Goal: Information Seeking & Learning: Understand process/instructions

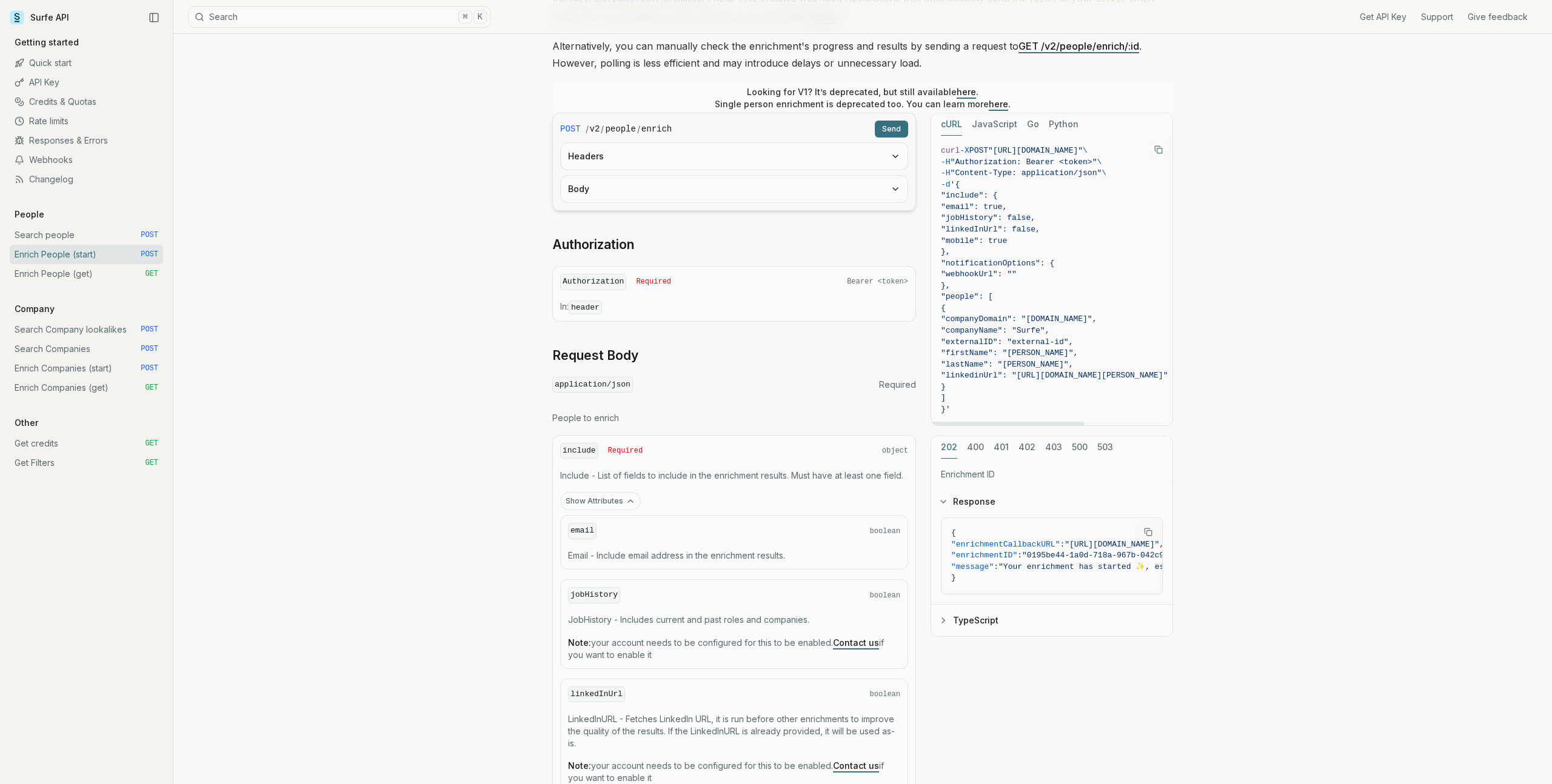
click at [1037, 169] on span ""Content-Type: application/json"" at bounding box center [1026, 173] width 152 height 9
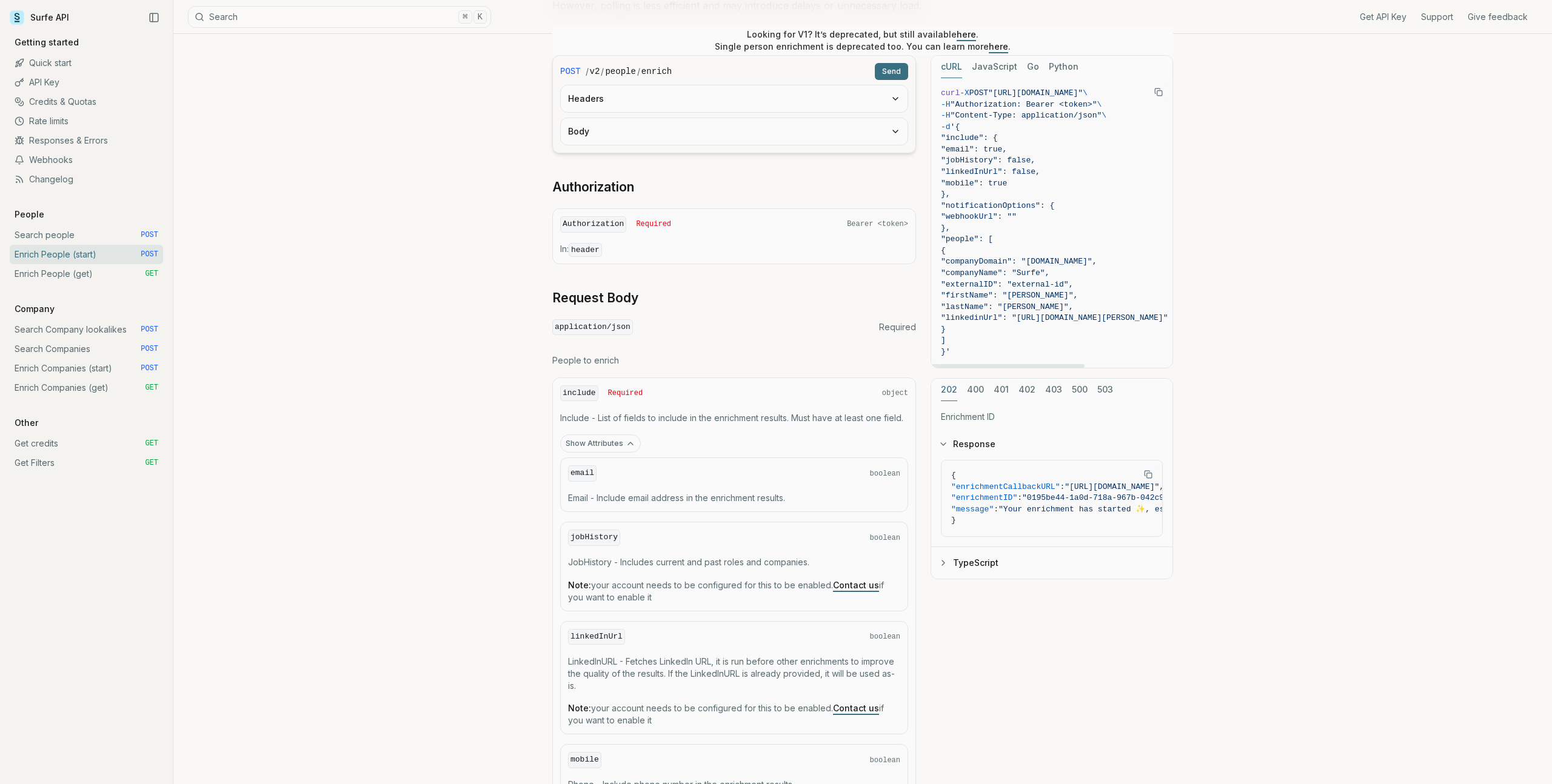
scroll to position [275, 0]
drag, startPoint x: 980, startPoint y: 219, endPoint x: 980, endPoint y: 195, distance: 24.0
click at [980, 195] on code "curl -X POST "[URL][DOMAIN_NAME]" \ -H "Authorization: Bearer <token>" \ -H "Co…" at bounding box center [1054, 220] width 227 height 270
copy code ""notificationOptions": { "webhookUrl": "" },"
click at [1012, 203] on span ""notificationOptions": {" at bounding box center [997, 202] width 113 height 9
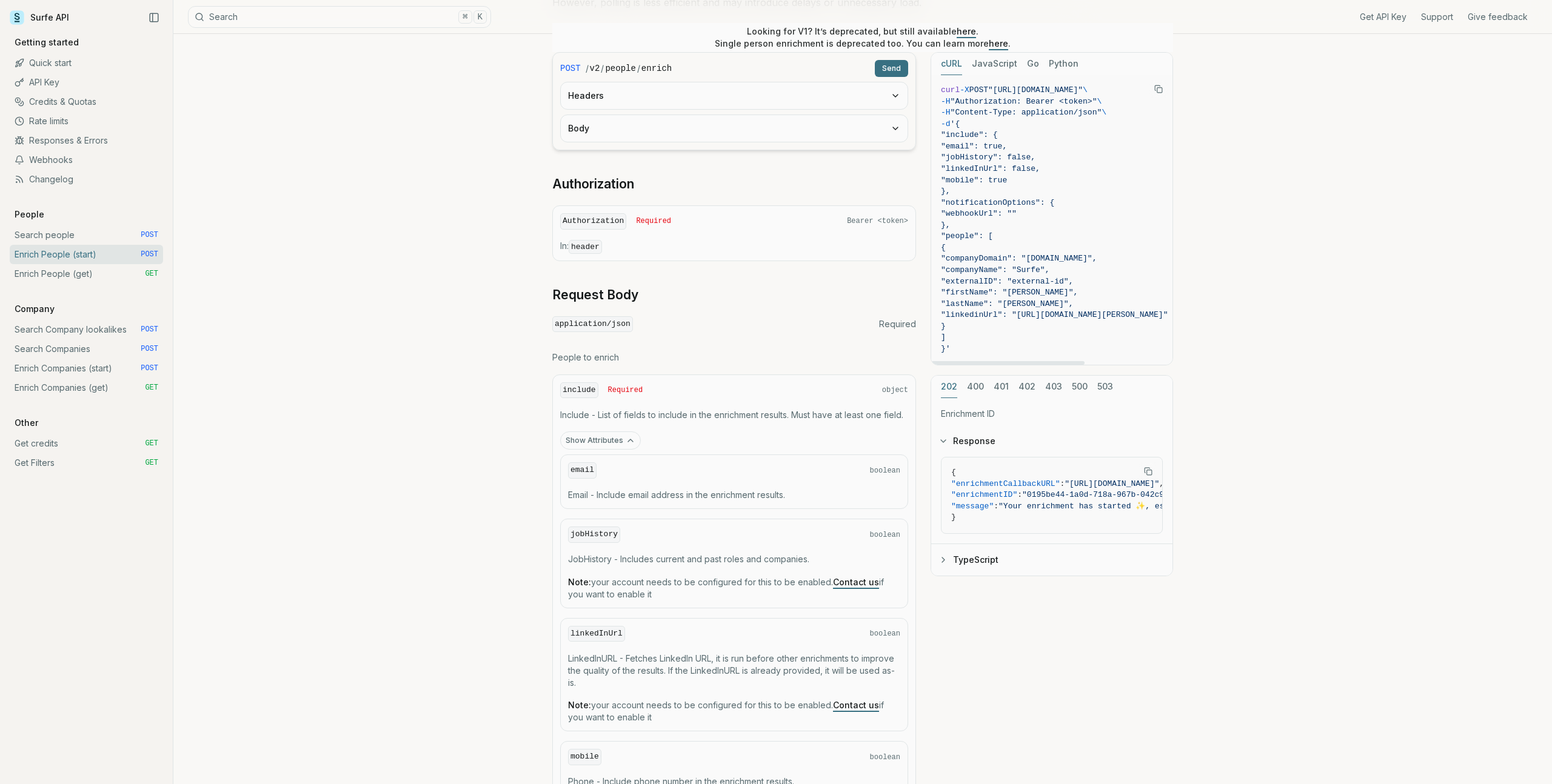
click at [996, 203] on span ""notificationOptions": {" at bounding box center [997, 202] width 113 height 9
copy span "notificationOptions"
click at [999, 215] on span ""webhookUrl": """ at bounding box center [978, 213] width 76 height 9
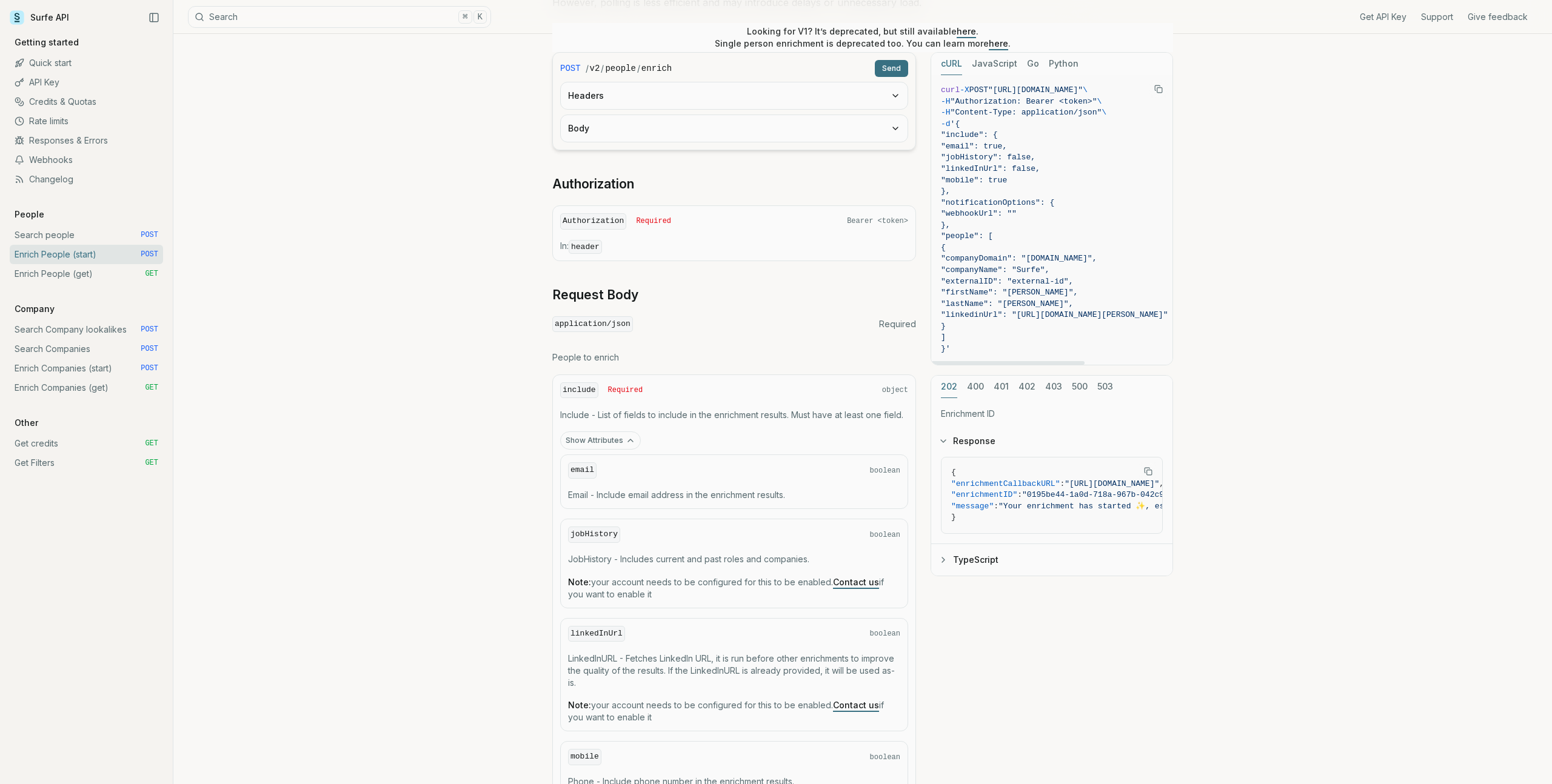
copy span "webhookUrl"
click at [1028, 260] on span ""companyDomain": "[DOMAIN_NAME]"," at bounding box center [1018, 258] width 156 height 9
copy span "companyDomain"
click at [62, 446] on link "Get credits GET" at bounding box center [86, 443] width 154 height 19
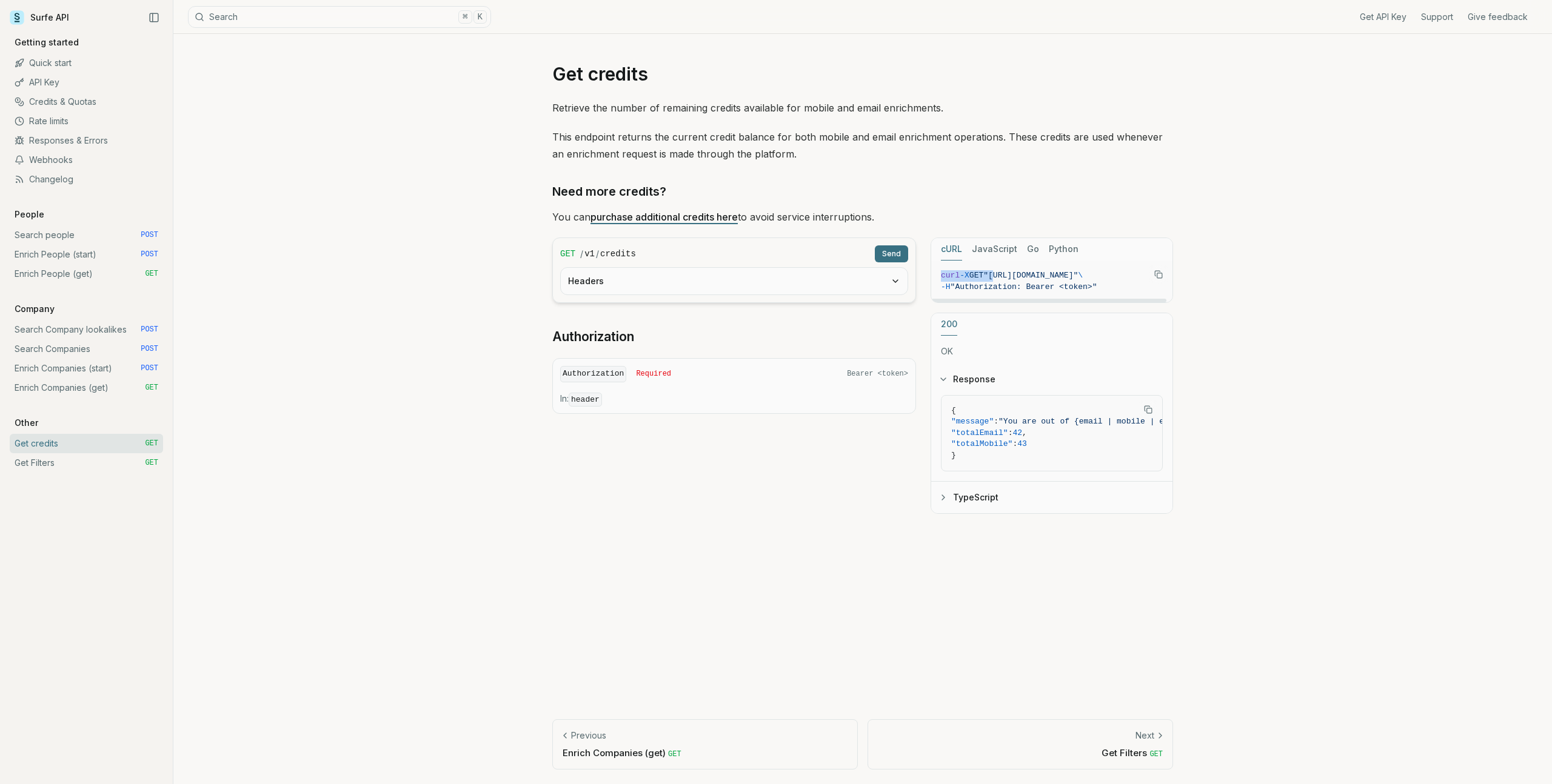
drag, startPoint x: 1001, startPoint y: 277, endPoint x: 1155, endPoint y: 278, distance: 154.0
click at [1155, 278] on figure "curl -X GET "[URL][DOMAIN_NAME]" \ -H "Authorization: Bearer <token>"" at bounding box center [1051, 282] width 242 height 42
click at [1159, 274] on icon "Copy Text" at bounding box center [1159, 275] width 9 height 9
click at [1163, 273] on button "Copied Text" at bounding box center [1159, 275] width 19 height 19
click at [93, 233] on link "Search people POST" at bounding box center [86, 235] width 154 height 19
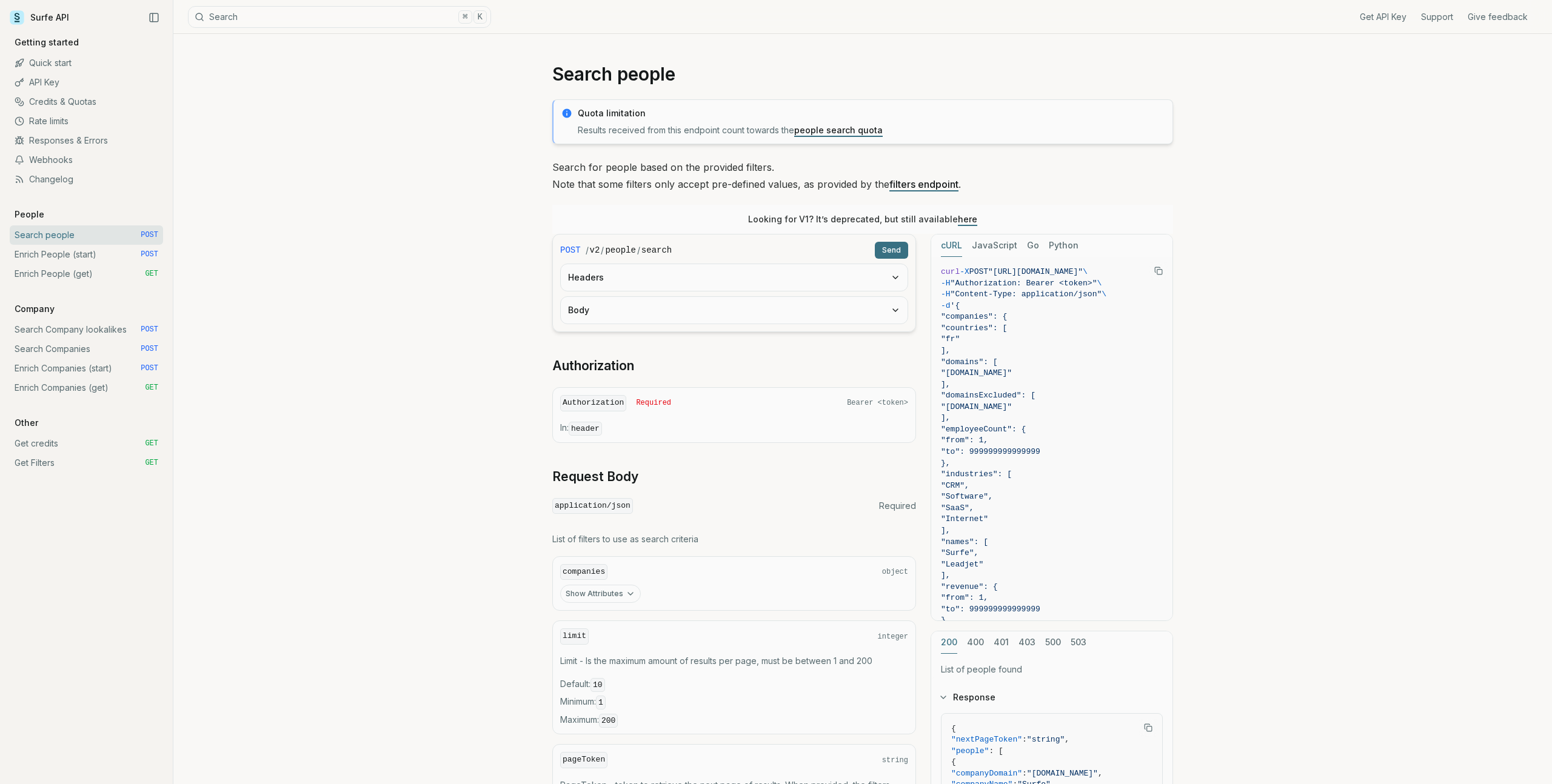
click at [77, 258] on link "Enrich People (start) POST" at bounding box center [86, 254] width 154 height 19
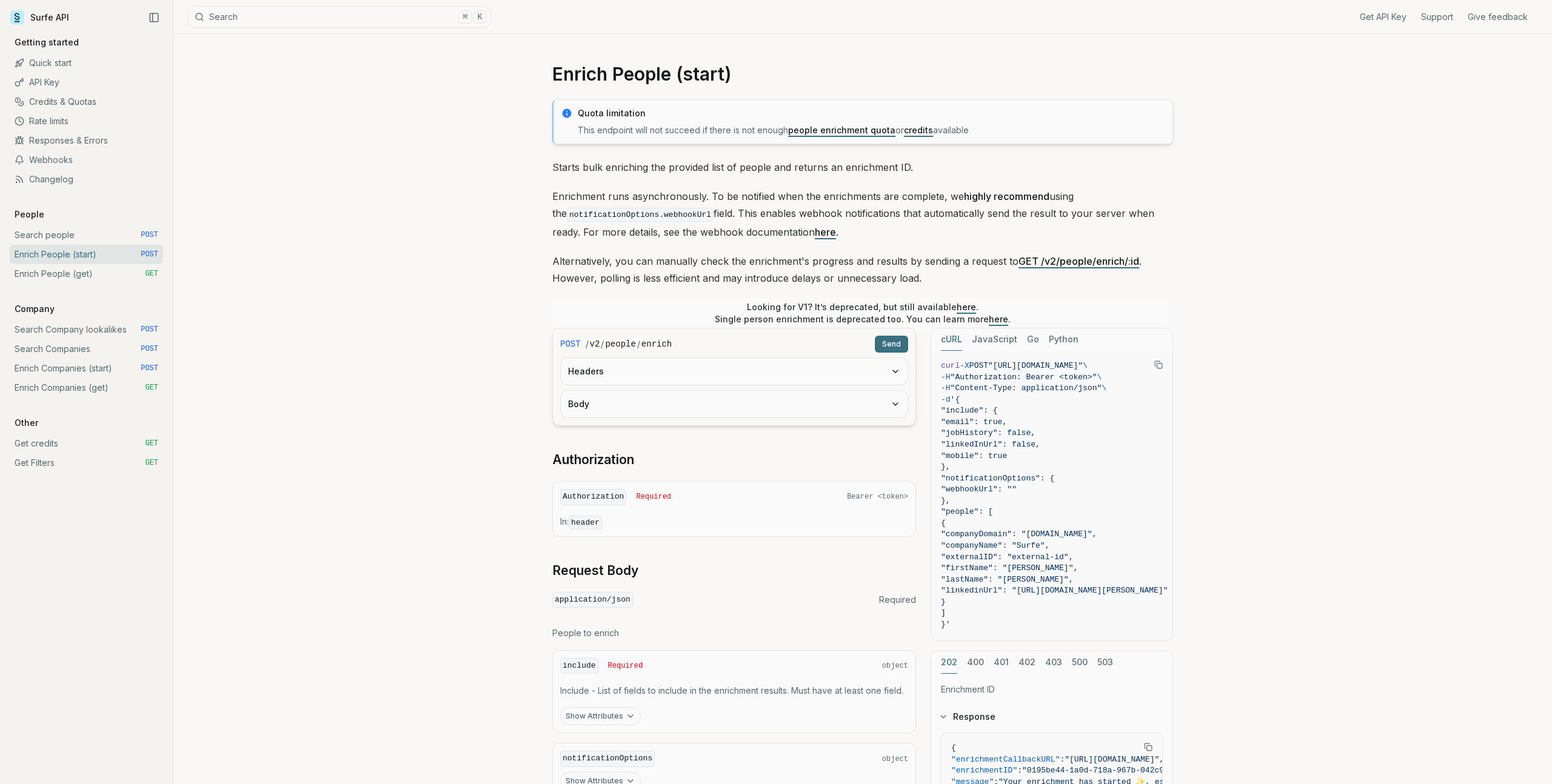
scroll to position [211, 0]
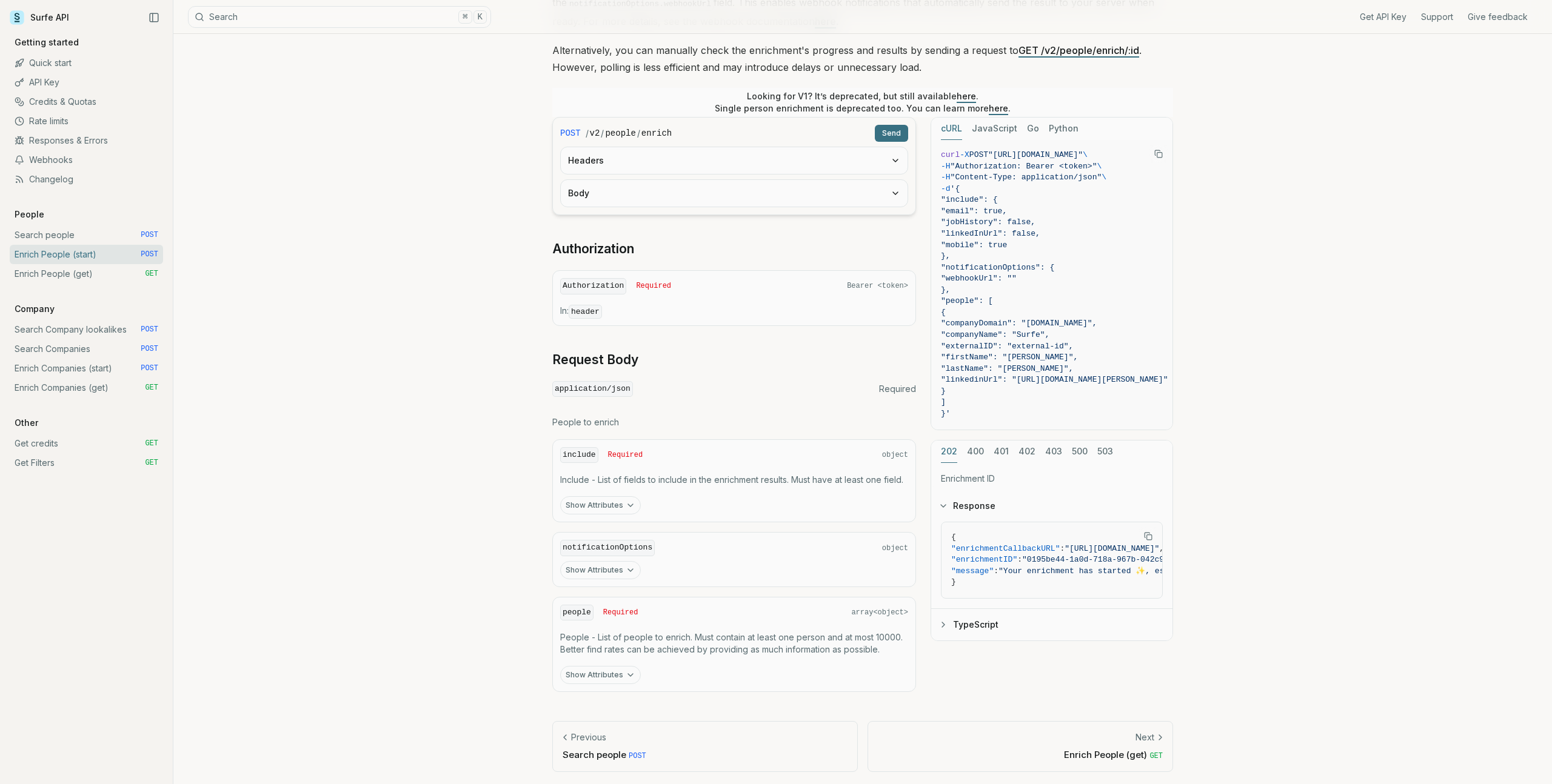
click at [607, 505] on button "Show Attributes" at bounding box center [600, 505] width 81 height 19
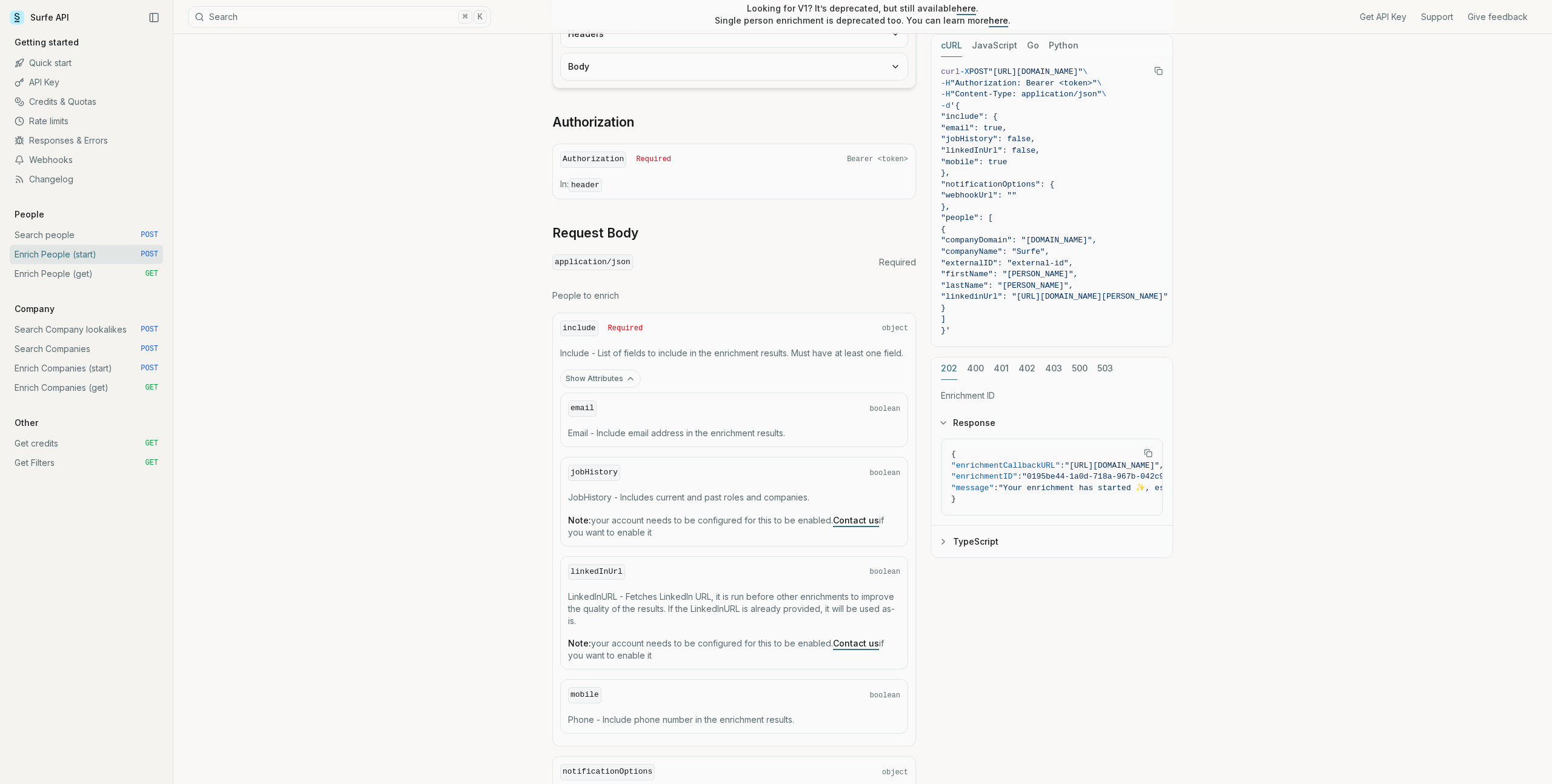
scroll to position [353, 0]
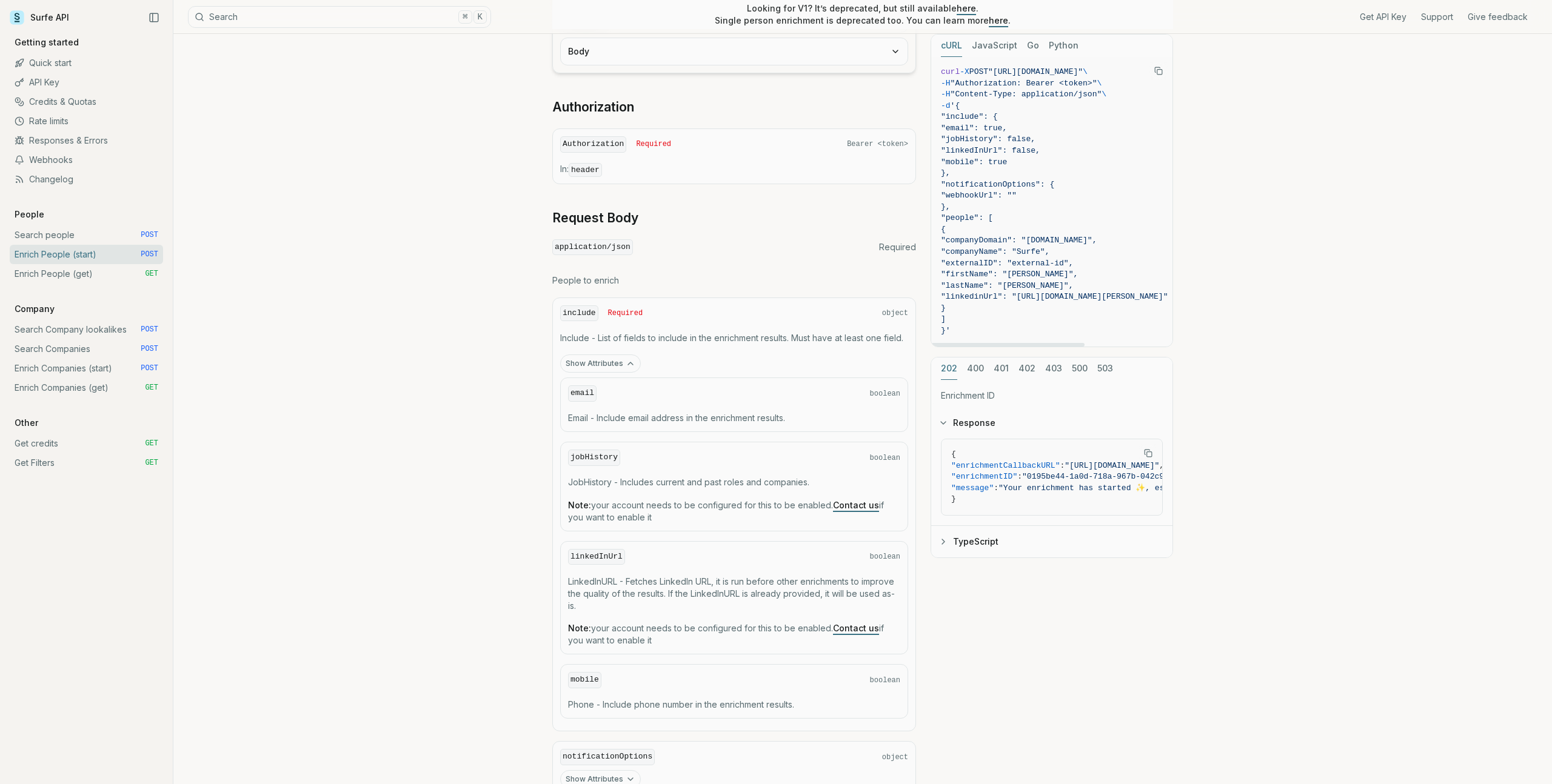
drag, startPoint x: 982, startPoint y: 169, endPoint x: 1012, endPoint y: 119, distance: 58.3
click at [1012, 119] on code "curl -X POST "[URL][DOMAIN_NAME]" \ -H "Authorization: Bearer <token>" \ -H "Co…" at bounding box center [1054, 202] width 227 height 270
copy code "{ "email": true, "jobHistory": false, "linkedInUrl": false, "mobile": true },"
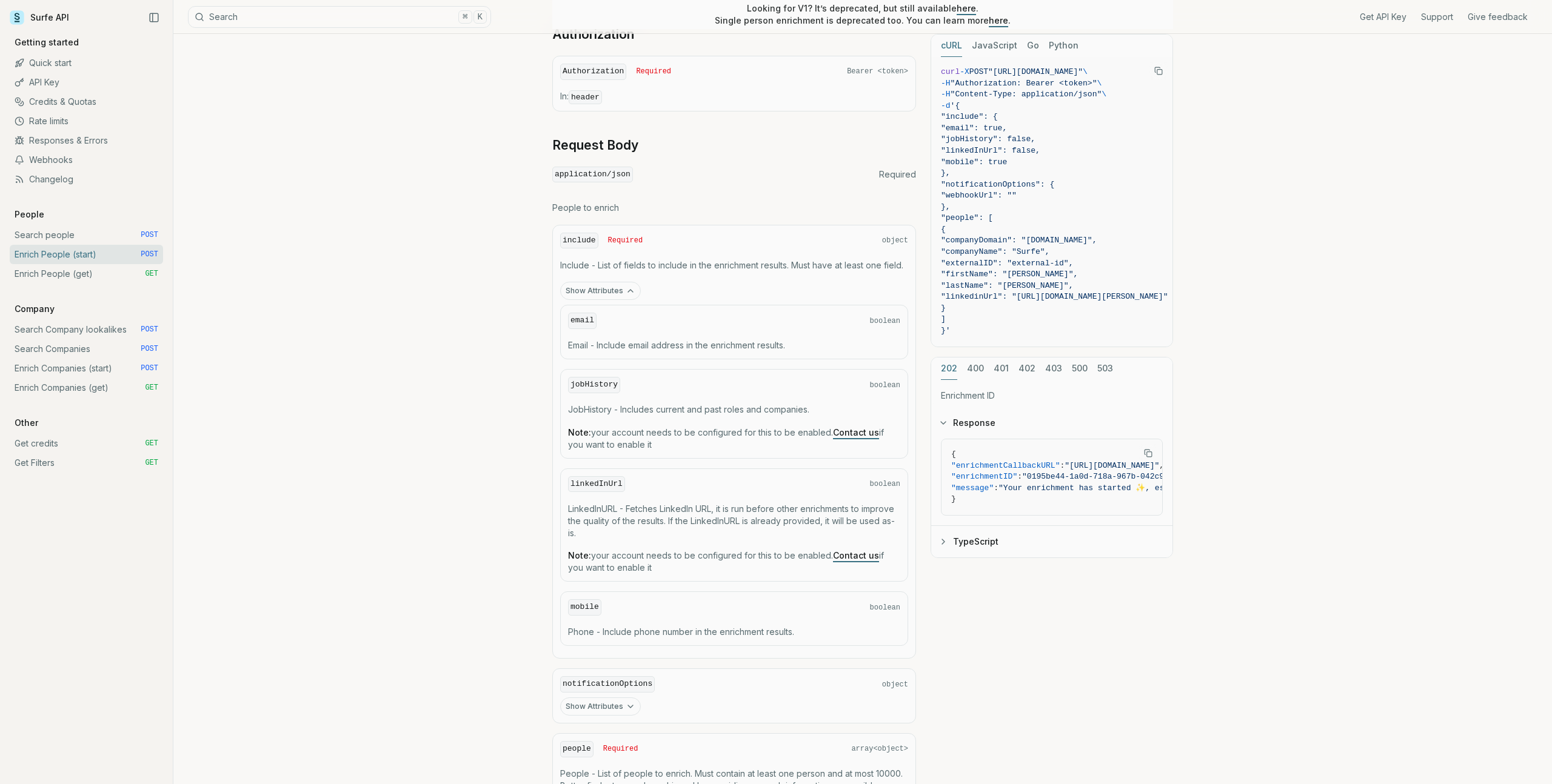
scroll to position [504, 0]
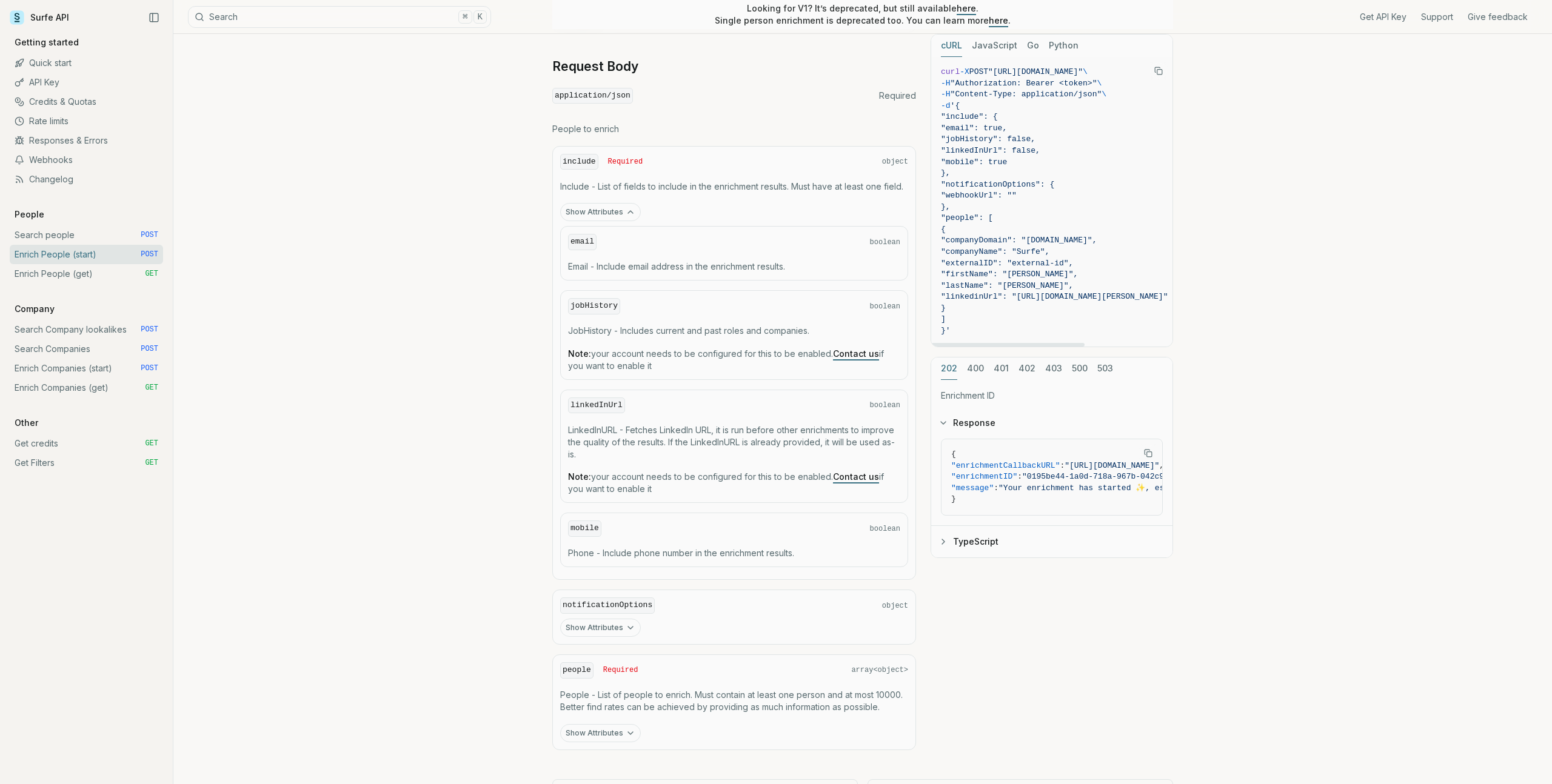
click at [1020, 180] on span ""notificationOptions": {" at bounding box center [997, 184] width 113 height 9
copy span "notificationOptions"
